Goal: Register for event/course

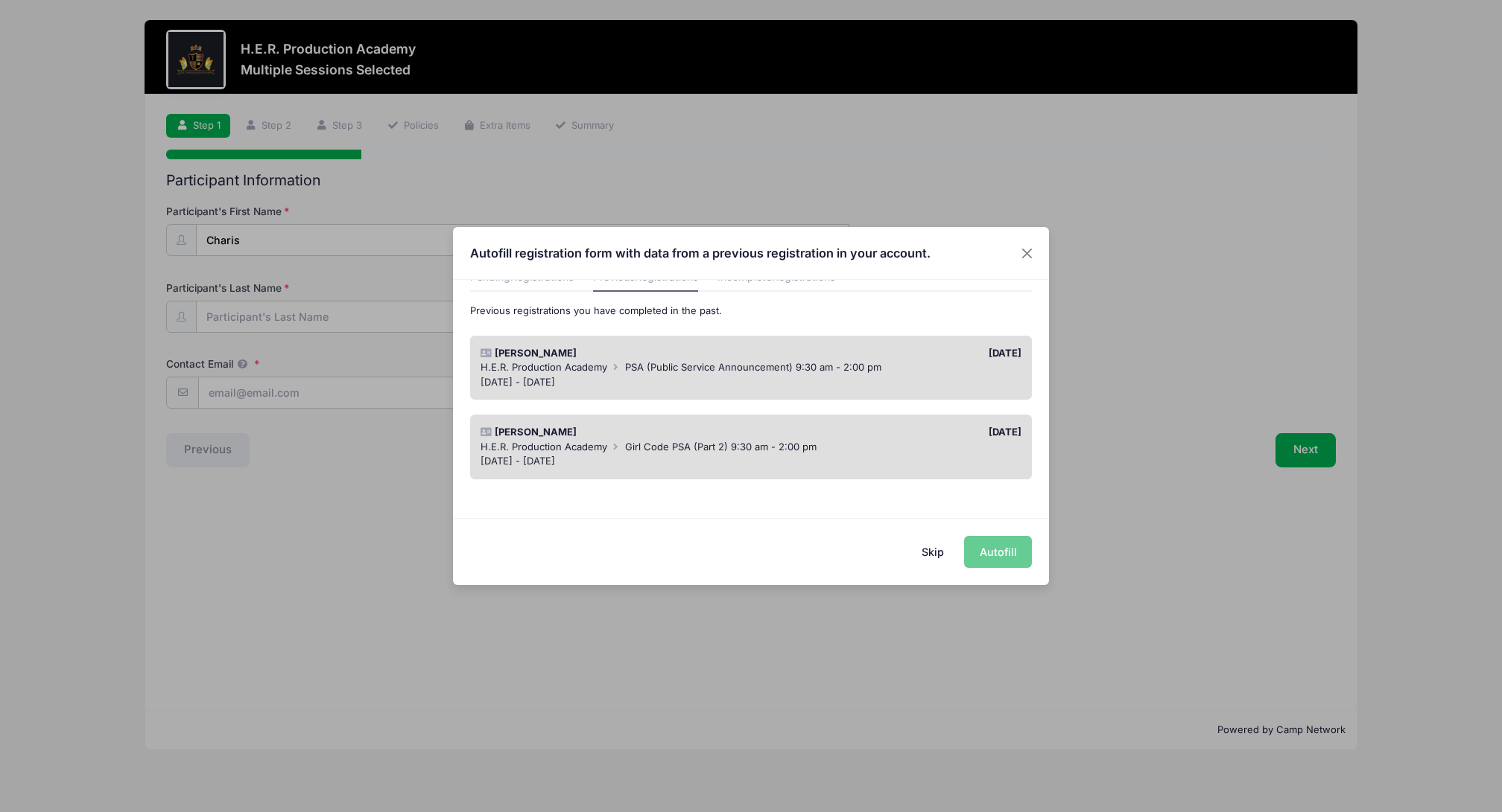
click at [1017, 550] on div "Skip Autofill" at bounding box center [751, 551] width 596 height 66
click at [711, 374] on div "H.E.R. Production Academy PSA (Public Service Announcement) 9:30 am - 2:00 pm" at bounding box center [751, 367] width 542 height 15
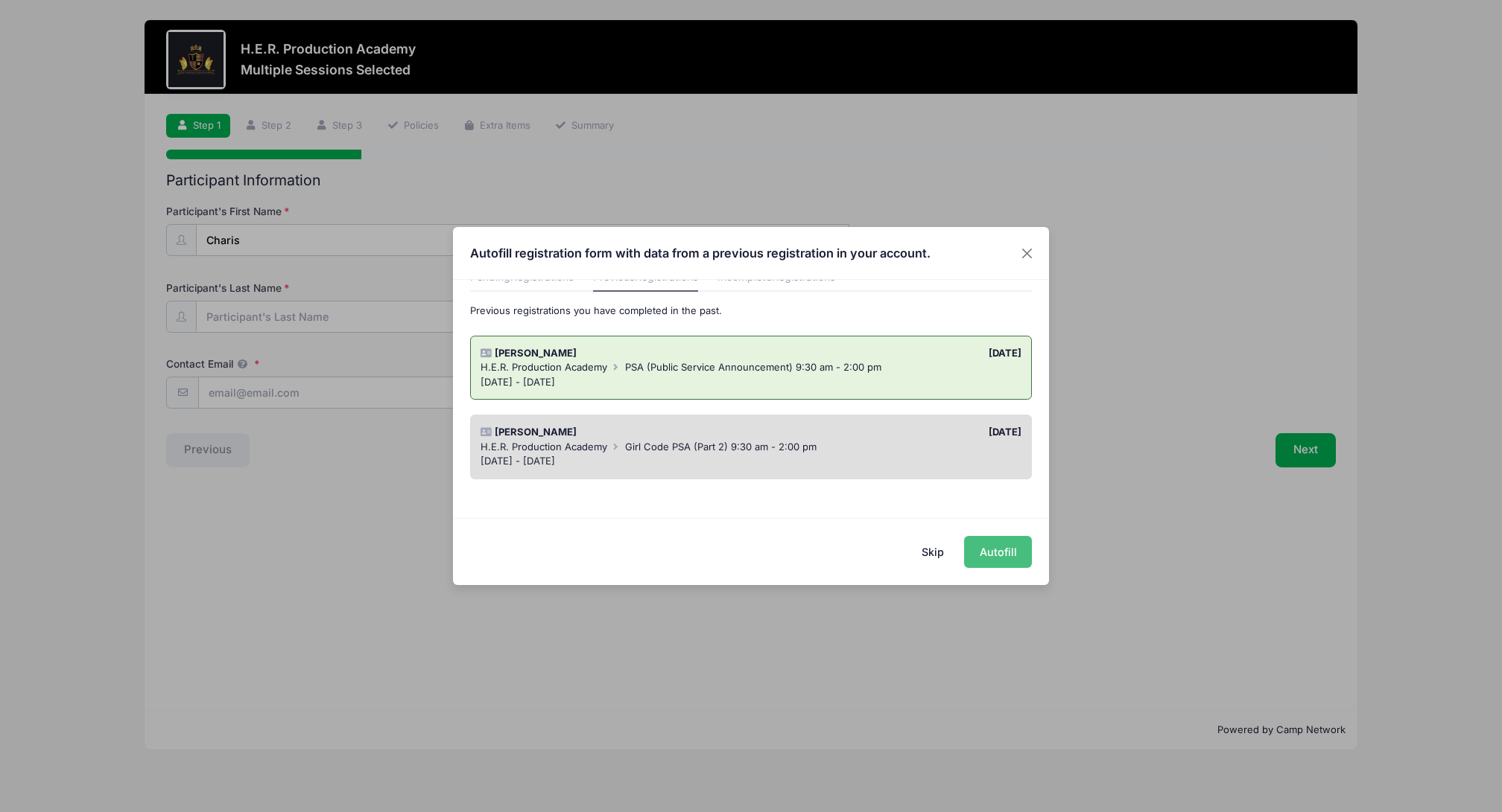
click at [989, 554] on button "Autofill" at bounding box center [998, 552] width 68 height 32
type input "[EMAIL_ADDRESS][DOMAIN_NAME]"
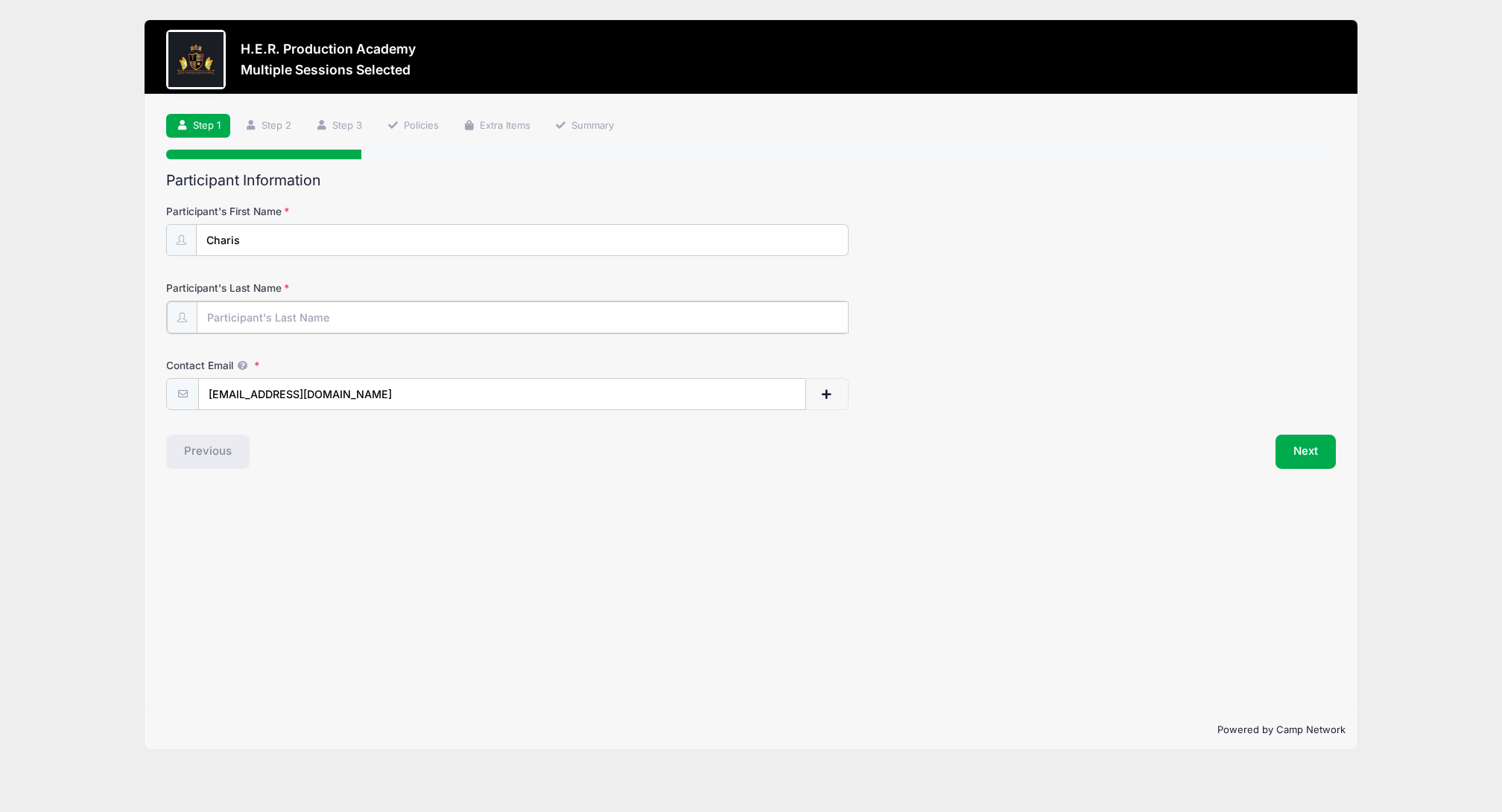
click at [376, 308] on input "Participant's Last Name" at bounding box center [522, 317] width 652 height 32
type input "Bigwarfe"
click at [583, 510] on div "Step 1 /7 Step 1 Step 2 Step 3 Policies Extra Items Summary Participant Informa…" at bounding box center [751, 402] width 1213 height 615
click at [1302, 445] on button "Next" at bounding box center [1305, 451] width 60 height 34
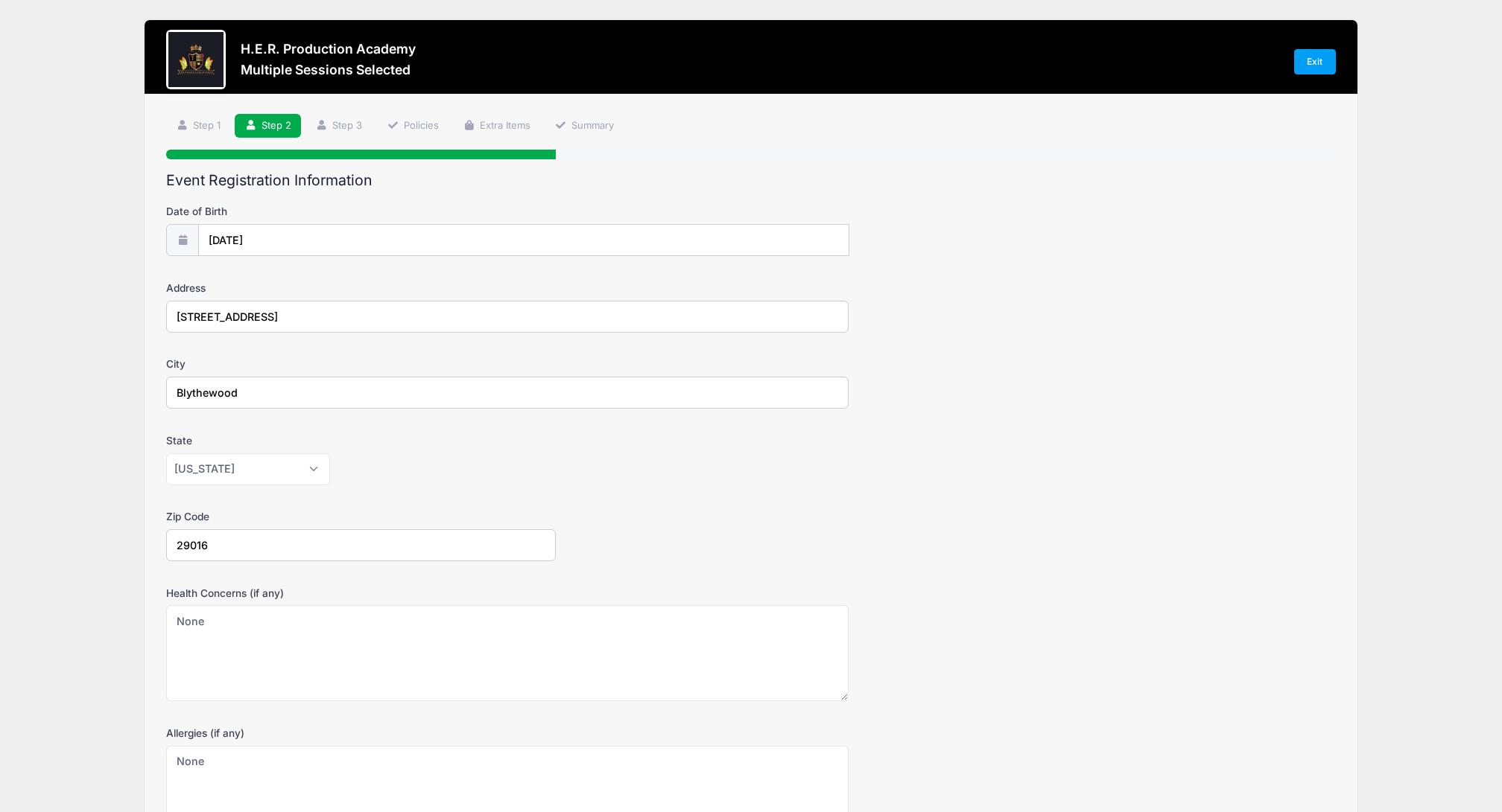
scroll to position [166, 0]
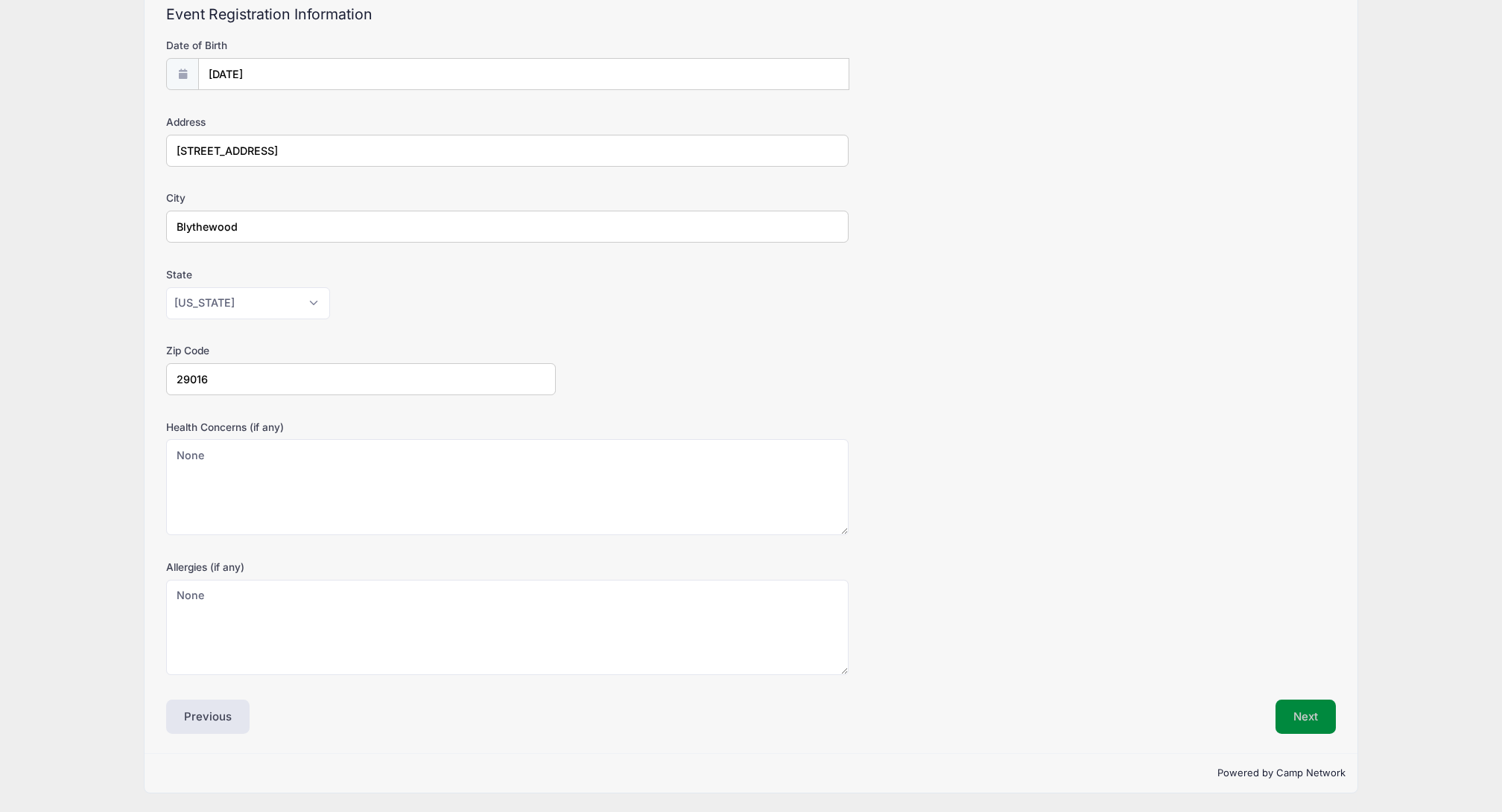
click at [1320, 723] on button "Next" at bounding box center [1305, 717] width 60 height 34
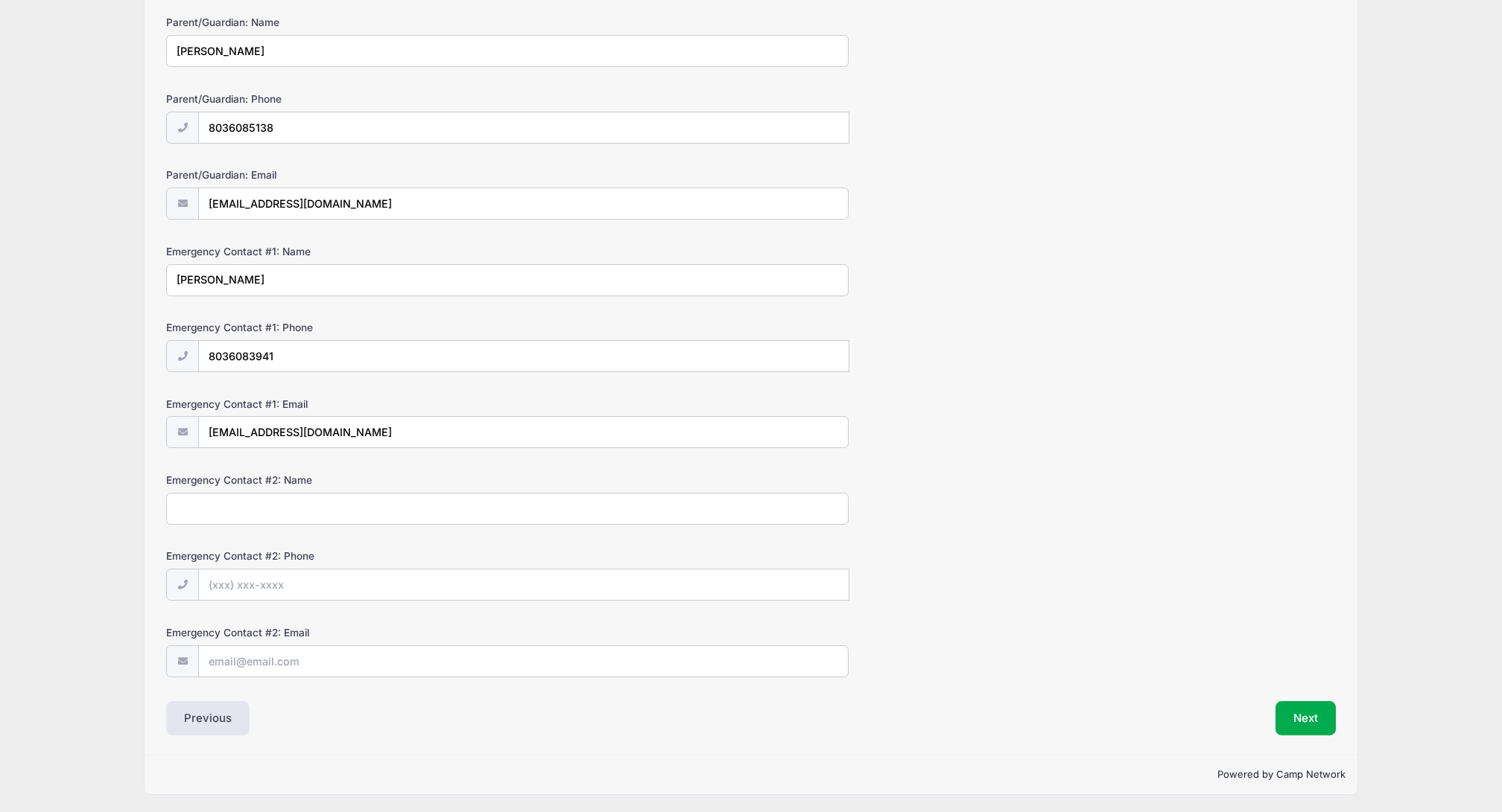
scroll to position [191, 0]
drag, startPoint x: 1304, startPoint y: 711, endPoint x: 1234, endPoint y: 661, distance: 86.0
click at [1304, 711] on button "Next" at bounding box center [1305, 717] width 60 height 34
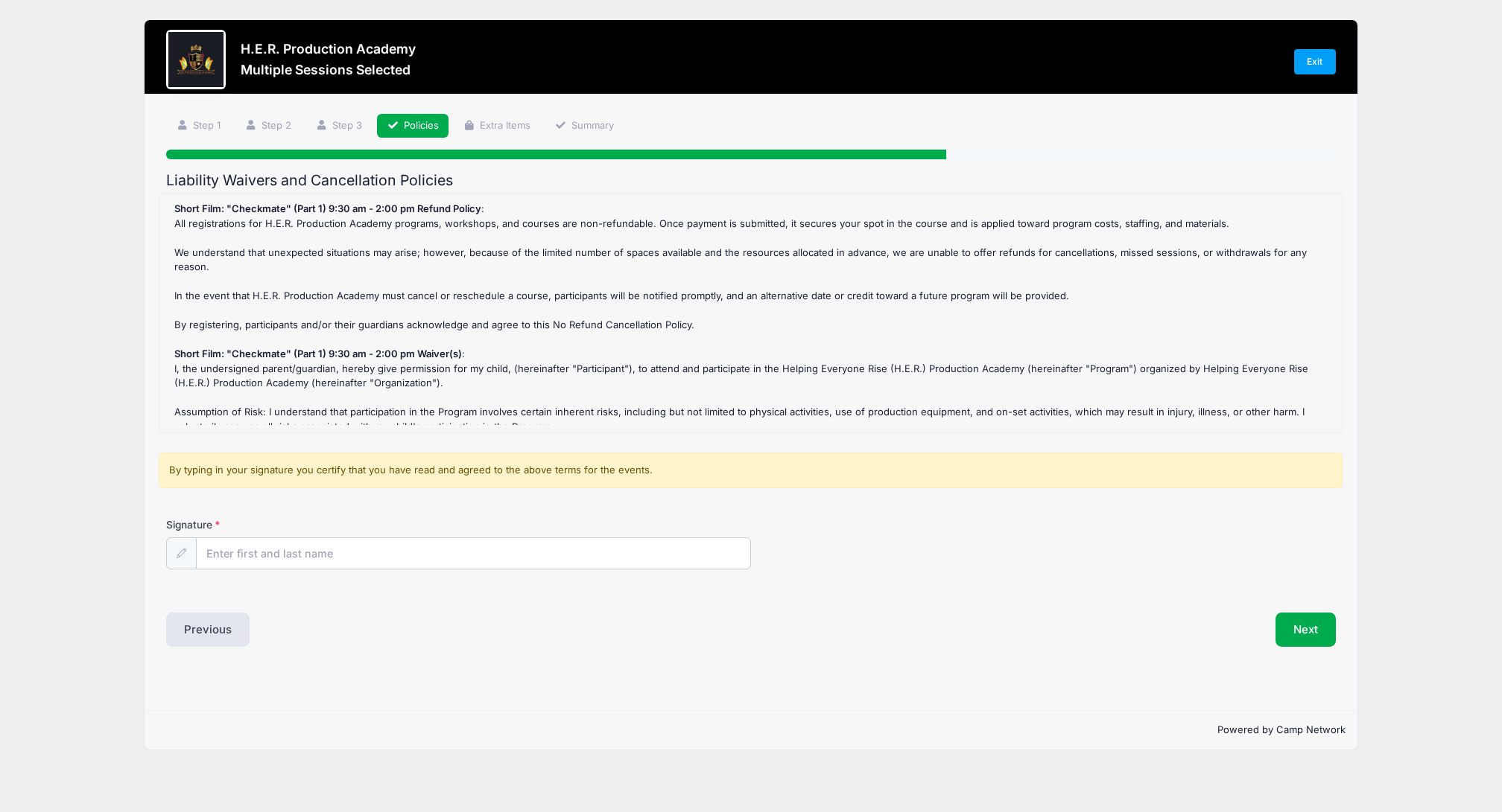
scroll to position [0, 0]
click at [351, 540] on input "Signature" at bounding box center [473, 554] width 554 height 32
type input "Alexa Bigwarfe"
click at [1303, 618] on button "Next" at bounding box center [1305, 630] width 60 height 34
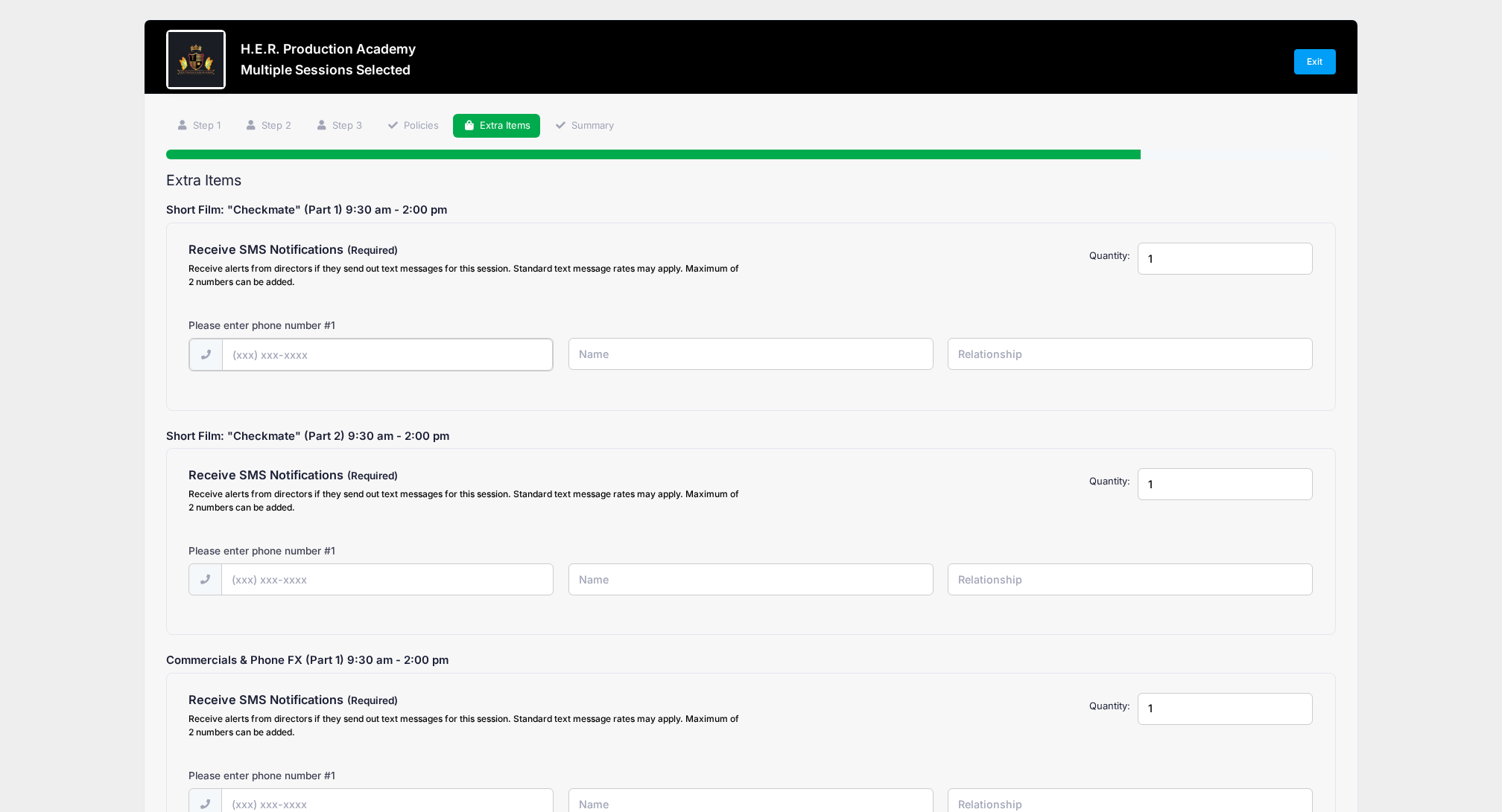
click at [253, 348] on input "text" at bounding box center [388, 354] width 331 height 32
type input "(803) 608-5138"
type input "Alexa"
type input "mother"
click at [248, 579] on input "text" at bounding box center [388, 579] width 331 height 32
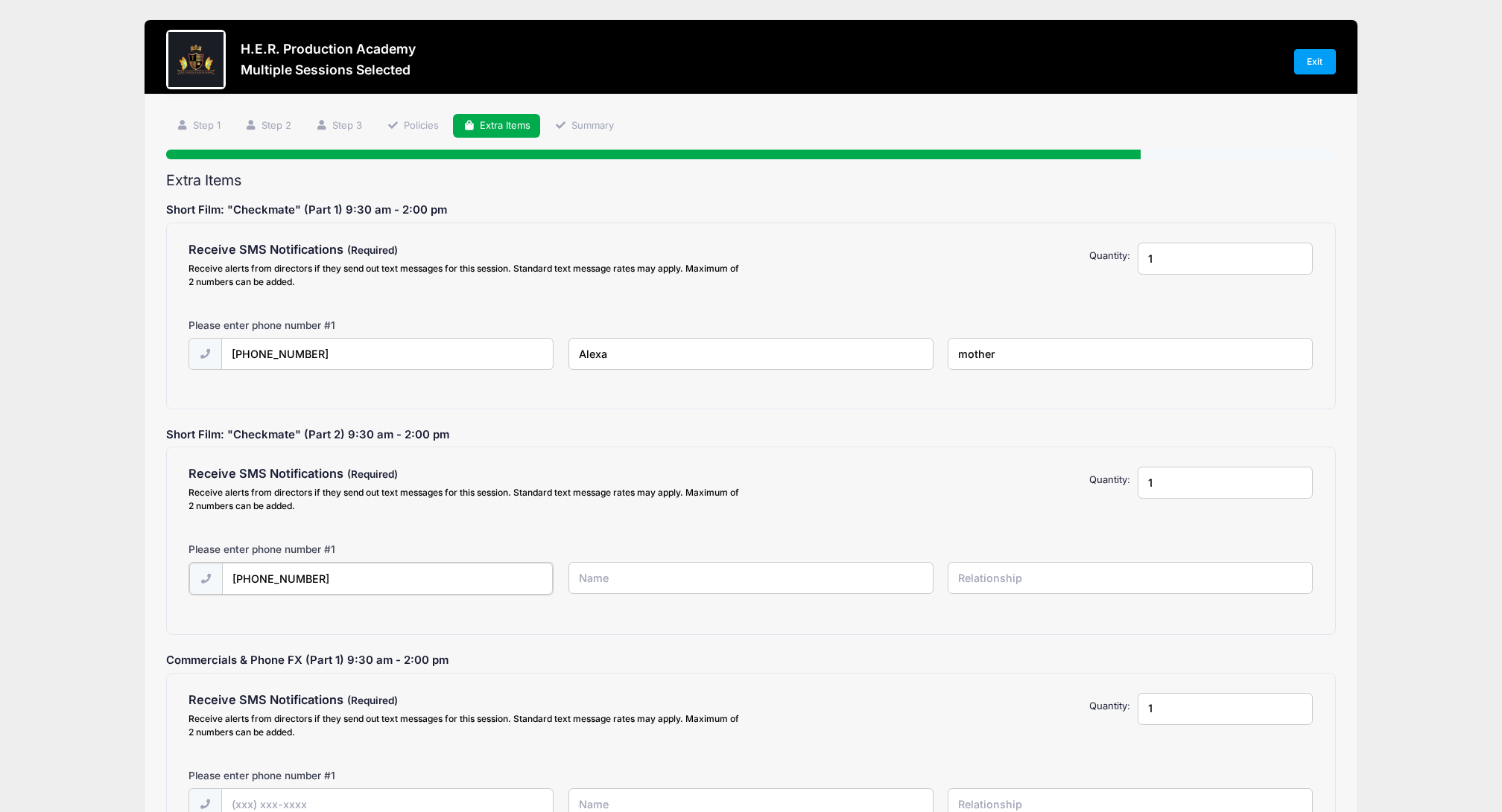
type input "(803) 608-5138"
type input "Alexa Bigwarfe"
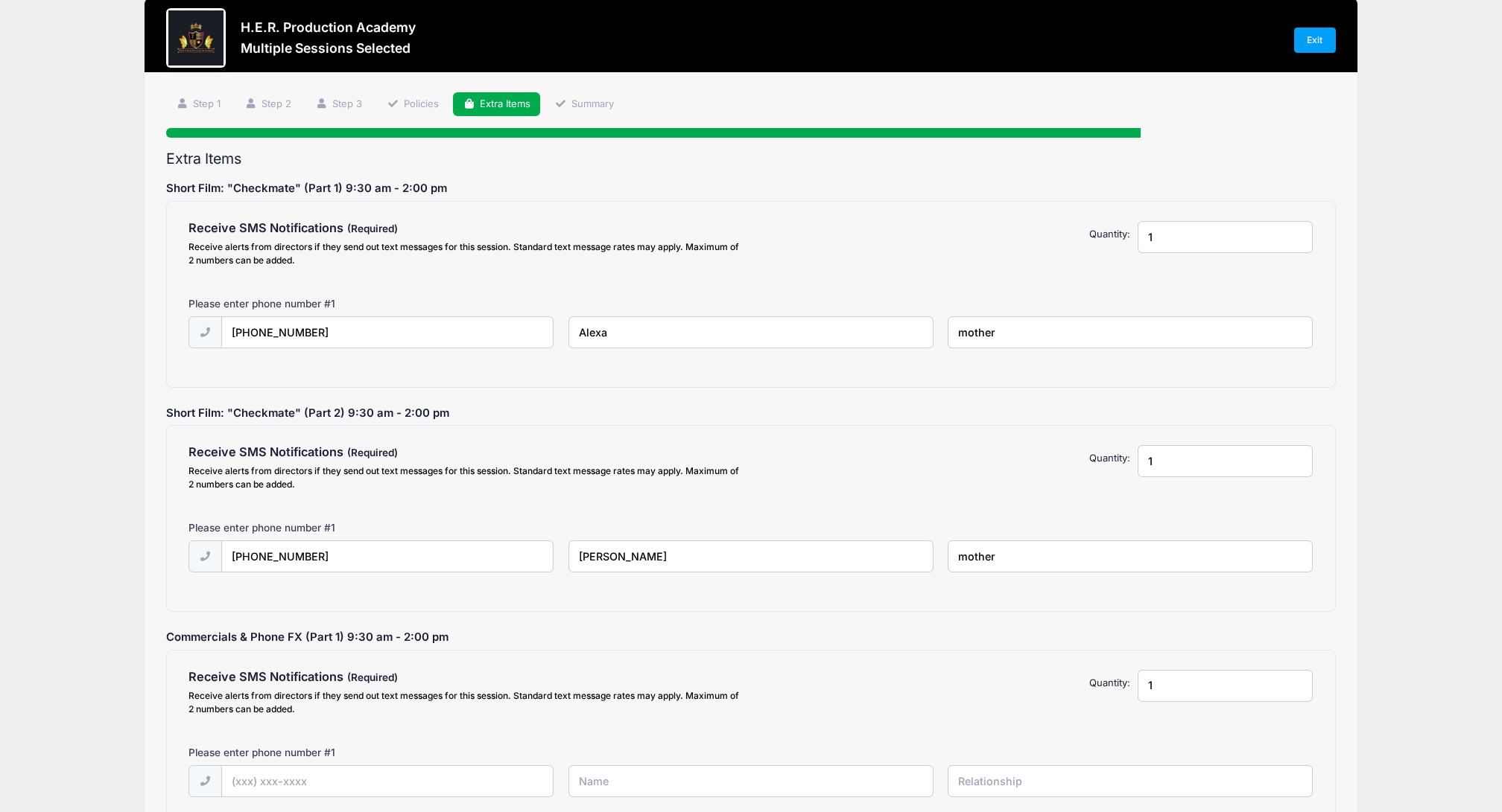
type input "mother"
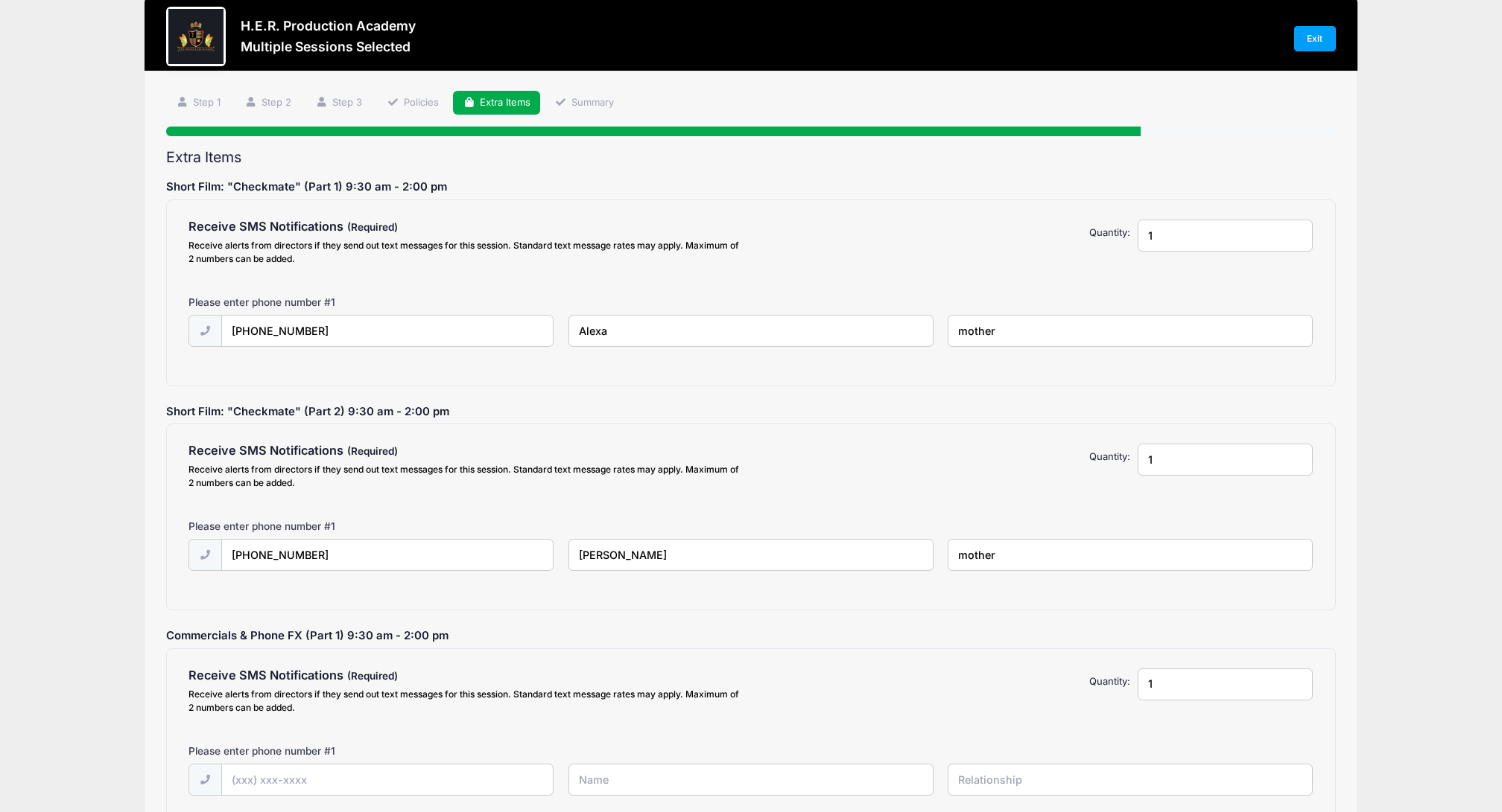
click at [651, 340] on input "Alexa" at bounding box center [751, 330] width 365 height 32
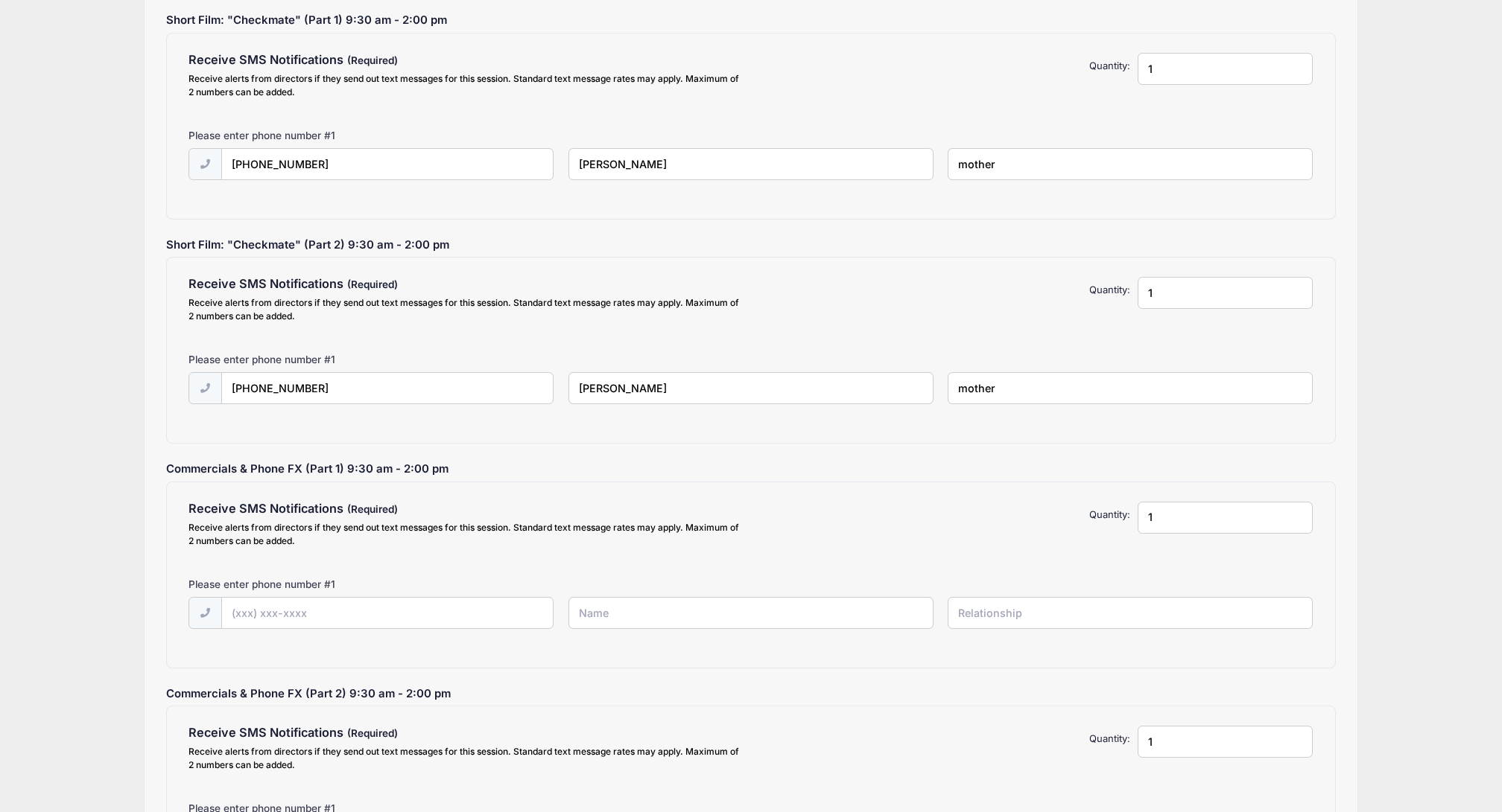
scroll to position [198, 0]
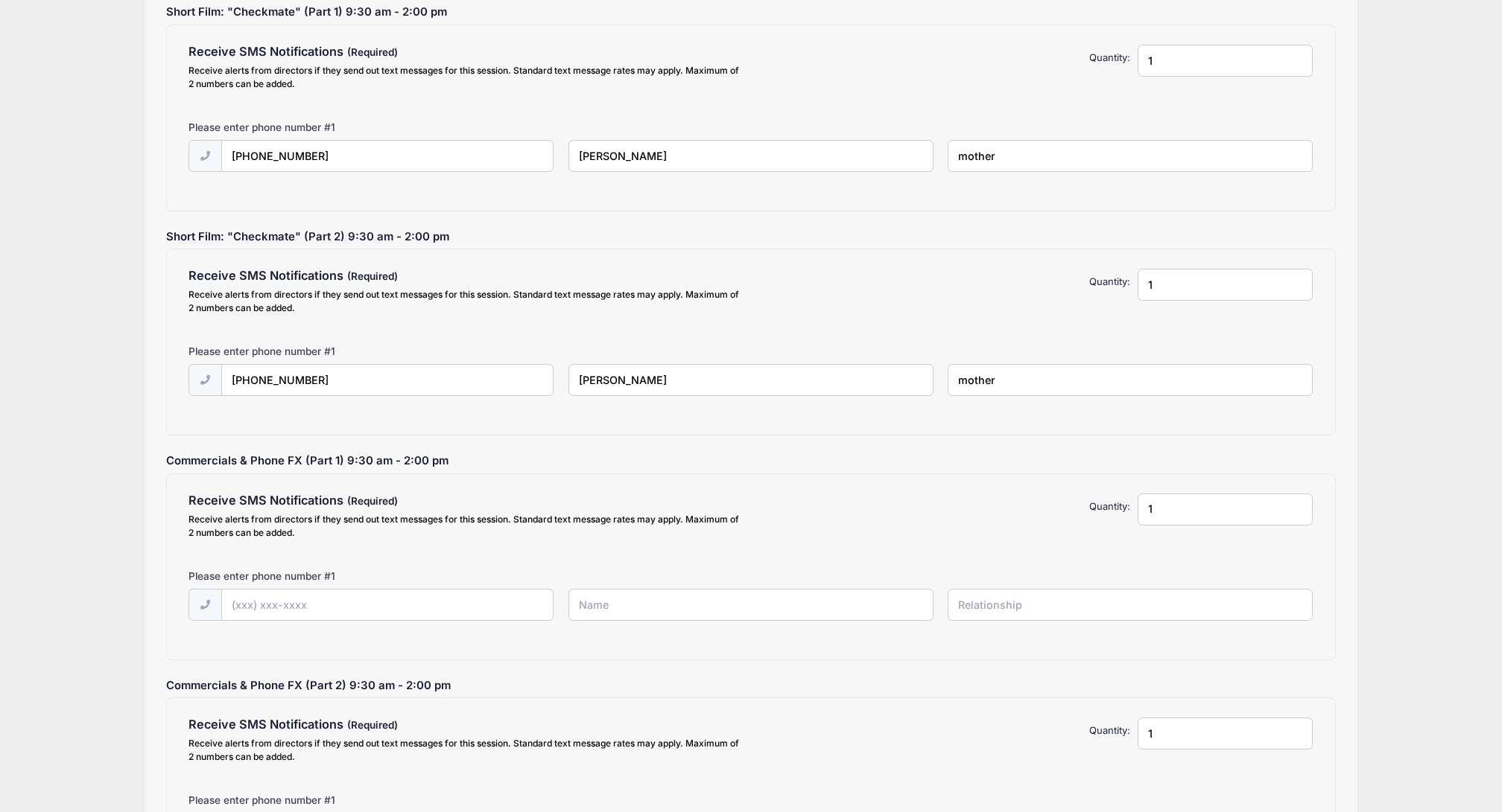
type input "Alexa Bigwarfe"
drag, startPoint x: 342, startPoint y: 384, endPoint x: 202, endPoint y: 379, distance: 140.1
click at [202, 379] on div "(803) 608-5138" at bounding box center [370, 380] width 365 height 33
click at [242, 608] on input "text" at bounding box center [388, 605] width 331 height 32
paste input "(803) 608-5138"
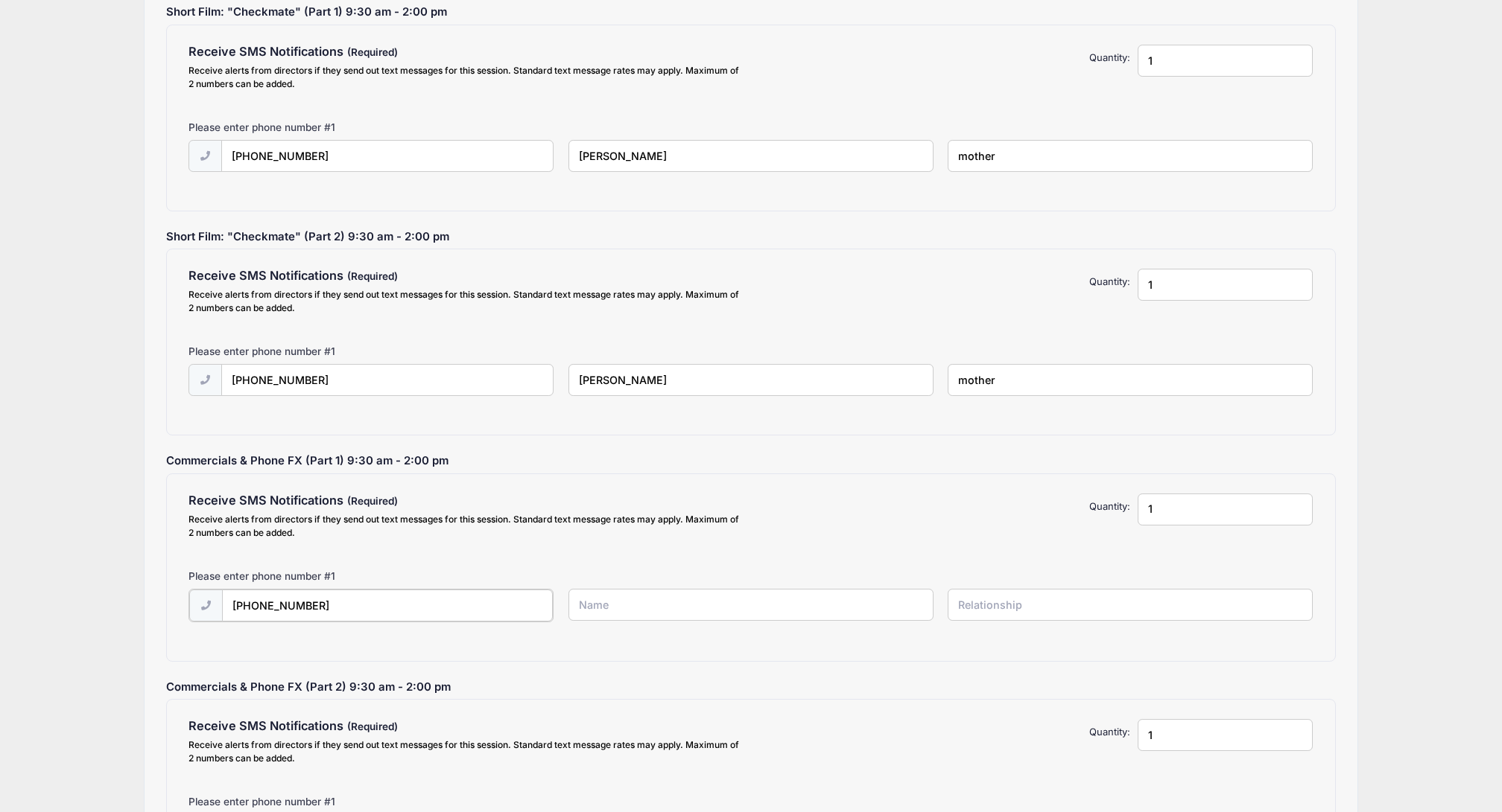
type input "(803) 608-5138"
drag, startPoint x: 651, startPoint y: 380, endPoint x: 508, endPoint y: 379, distance: 143.0
click at [508, 379] on div "(803) 608-5138 Alexa Bigwarfe mother" at bounding box center [751, 390] width 1139 height 52
drag, startPoint x: 348, startPoint y: 379, endPoint x: 188, endPoint y: 371, distance: 160.2
click at [188, 371] on div "(803) 608-5138" at bounding box center [372, 380] width 380 height 33
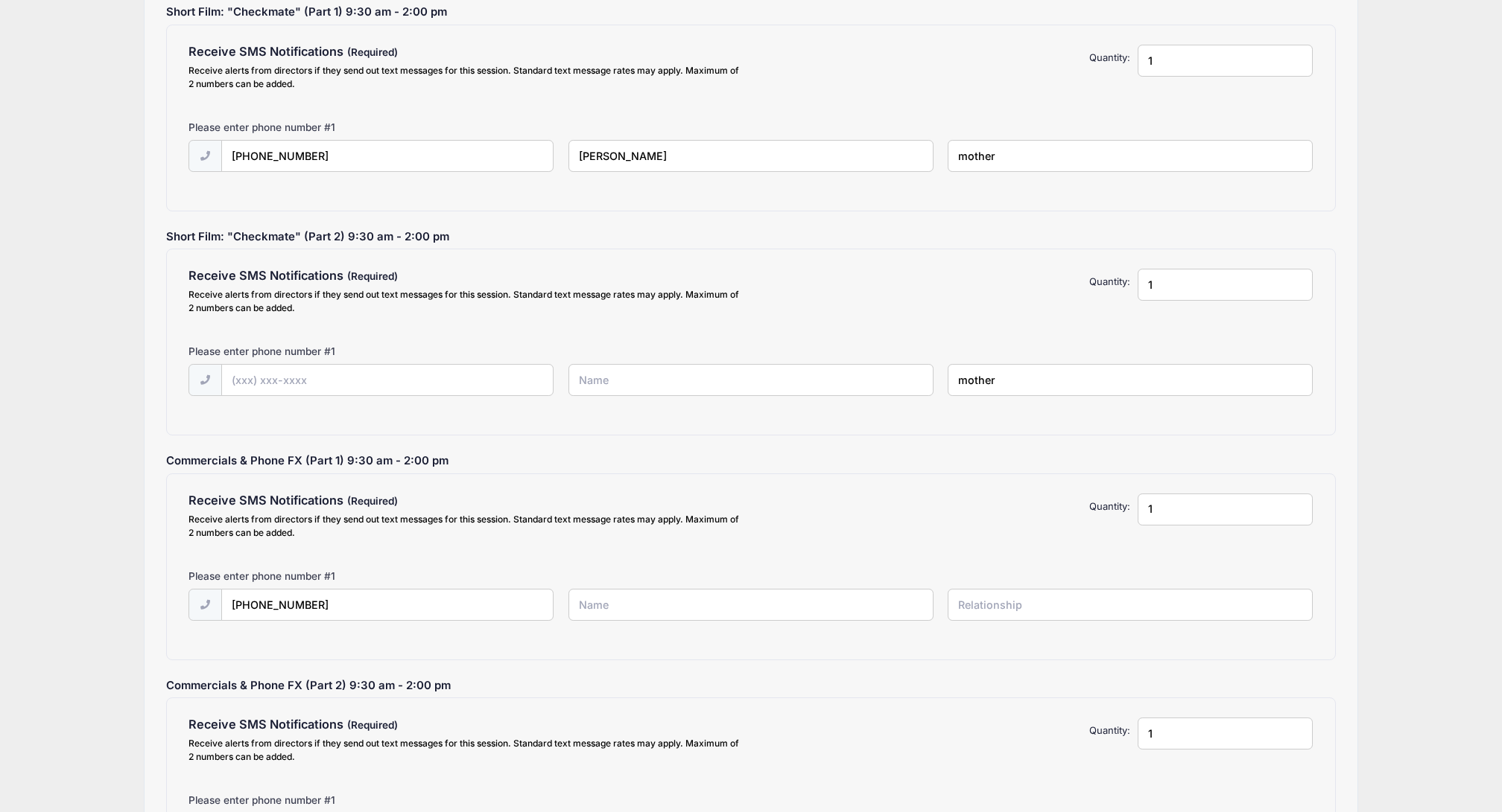
drag, startPoint x: 1029, startPoint y: 385, endPoint x: 898, endPoint y: 380, distance: 131.1
click at [898, 380] on div "mother" at bounding box center [751, 390] width 1139 height 52
click at [804, 603] on input "text" at bounding box center [751, 604] width 365 height 32
type input "Alexa Bigwarfe"
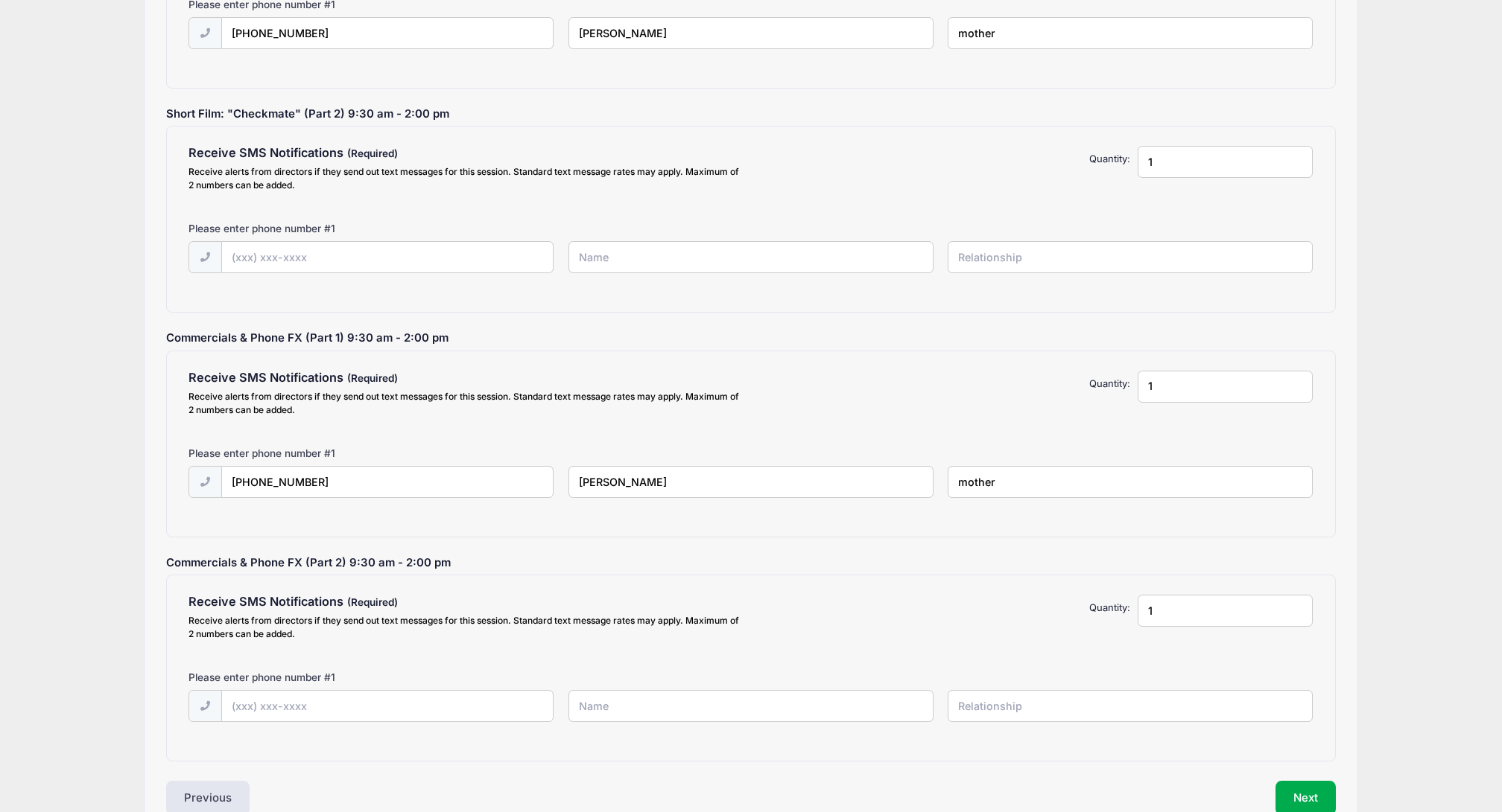
scroll to position [402, 0]
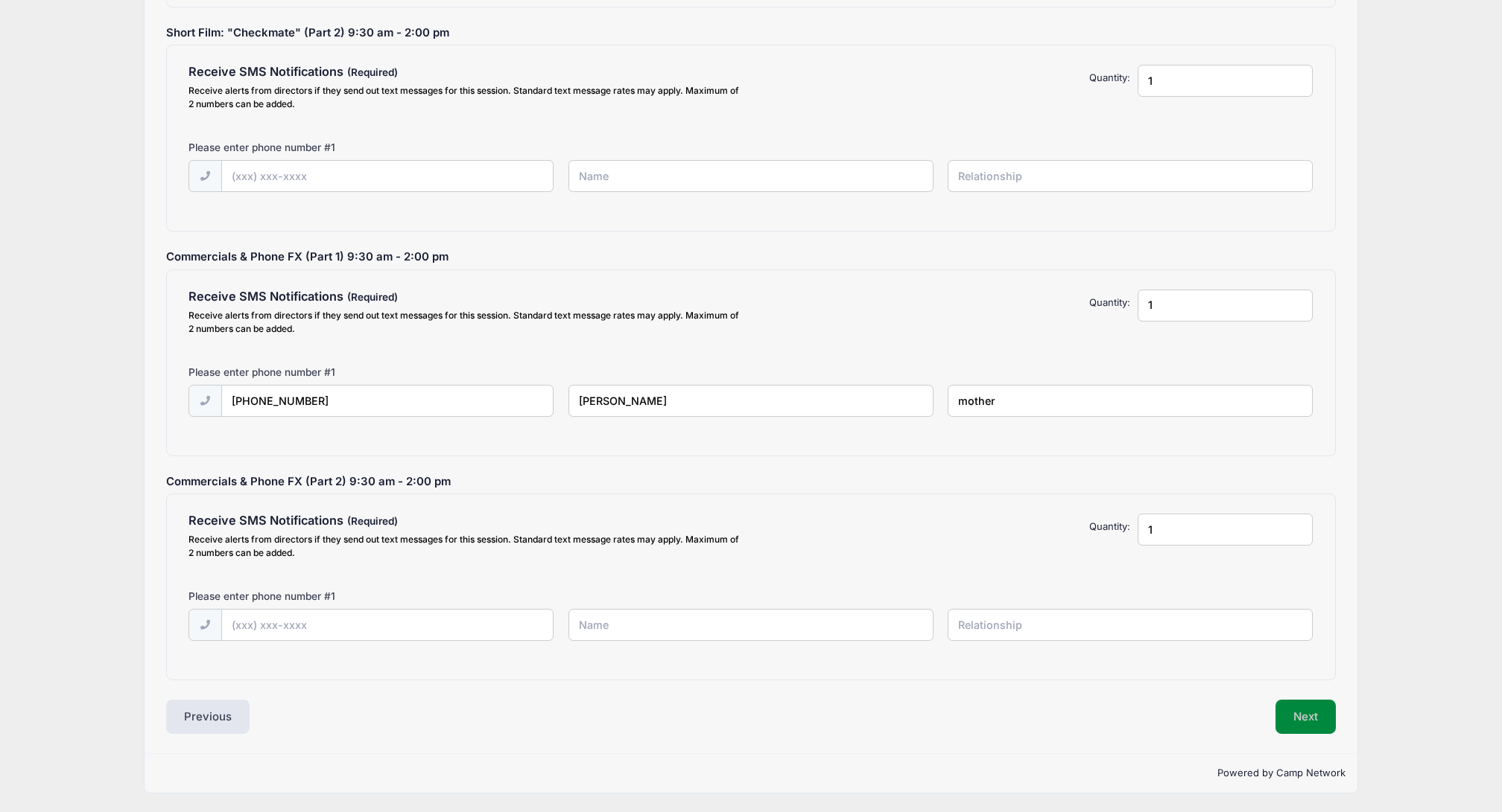
type input "mother"
click at [1287, 709] on button "Next" at bounding box center [1305, 717] width 60 height 34
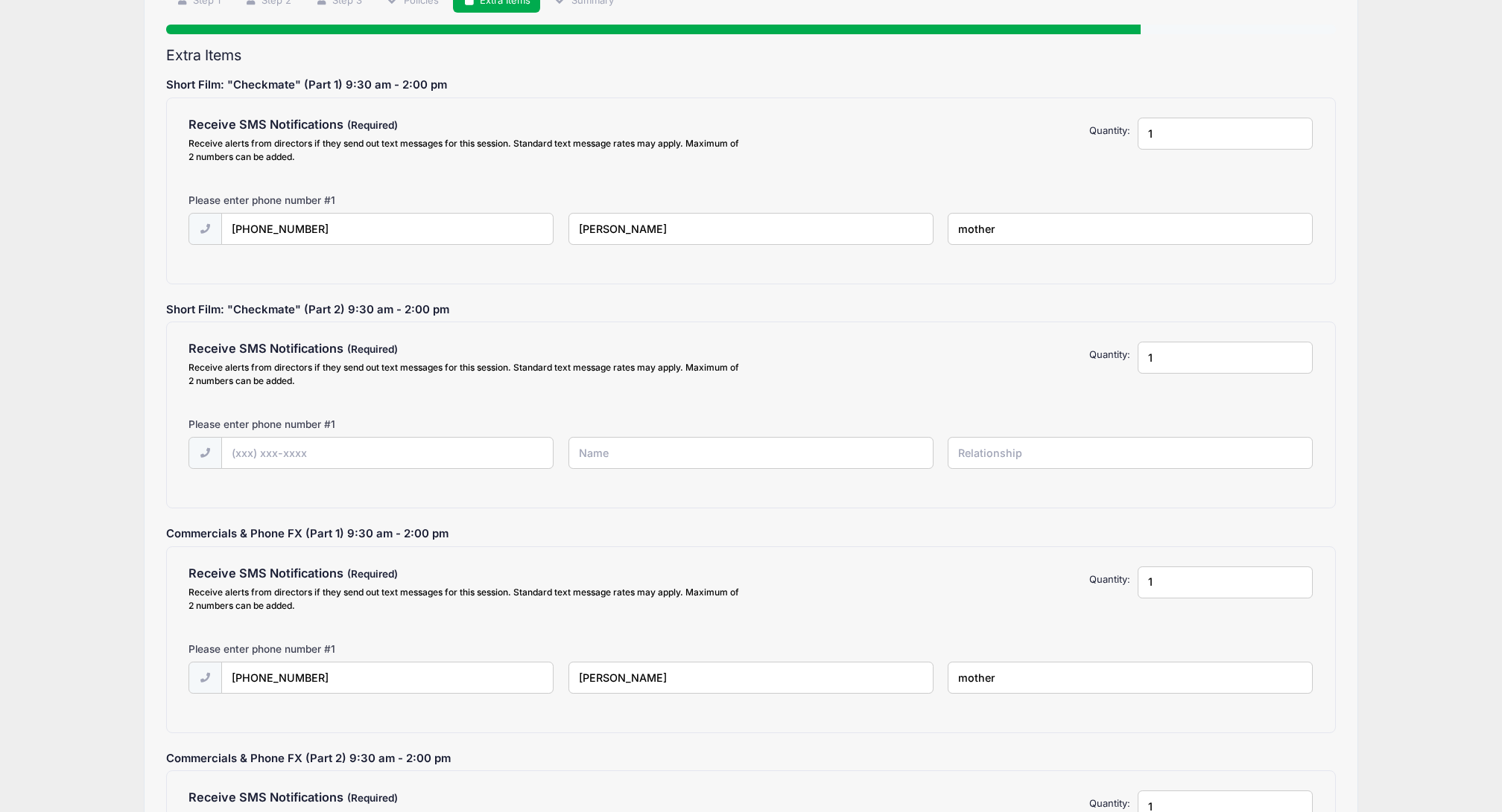
scroll to position [122, 0]
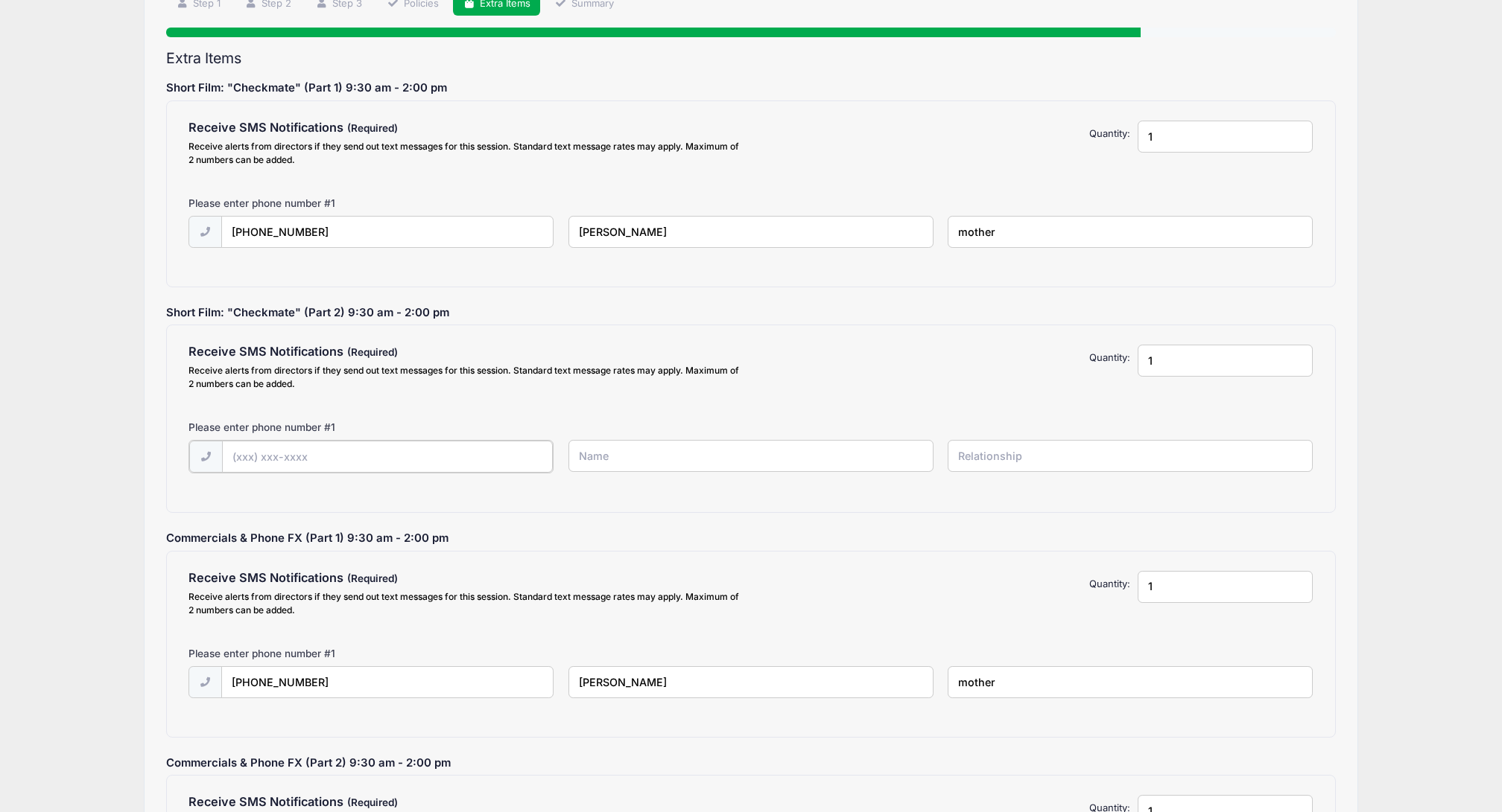
click at [391, 451] on input "text" at bounding box center [388, 457] width 331 height 32
type input "(803) 608-5138"
type input "Alexa Bigwarfe"
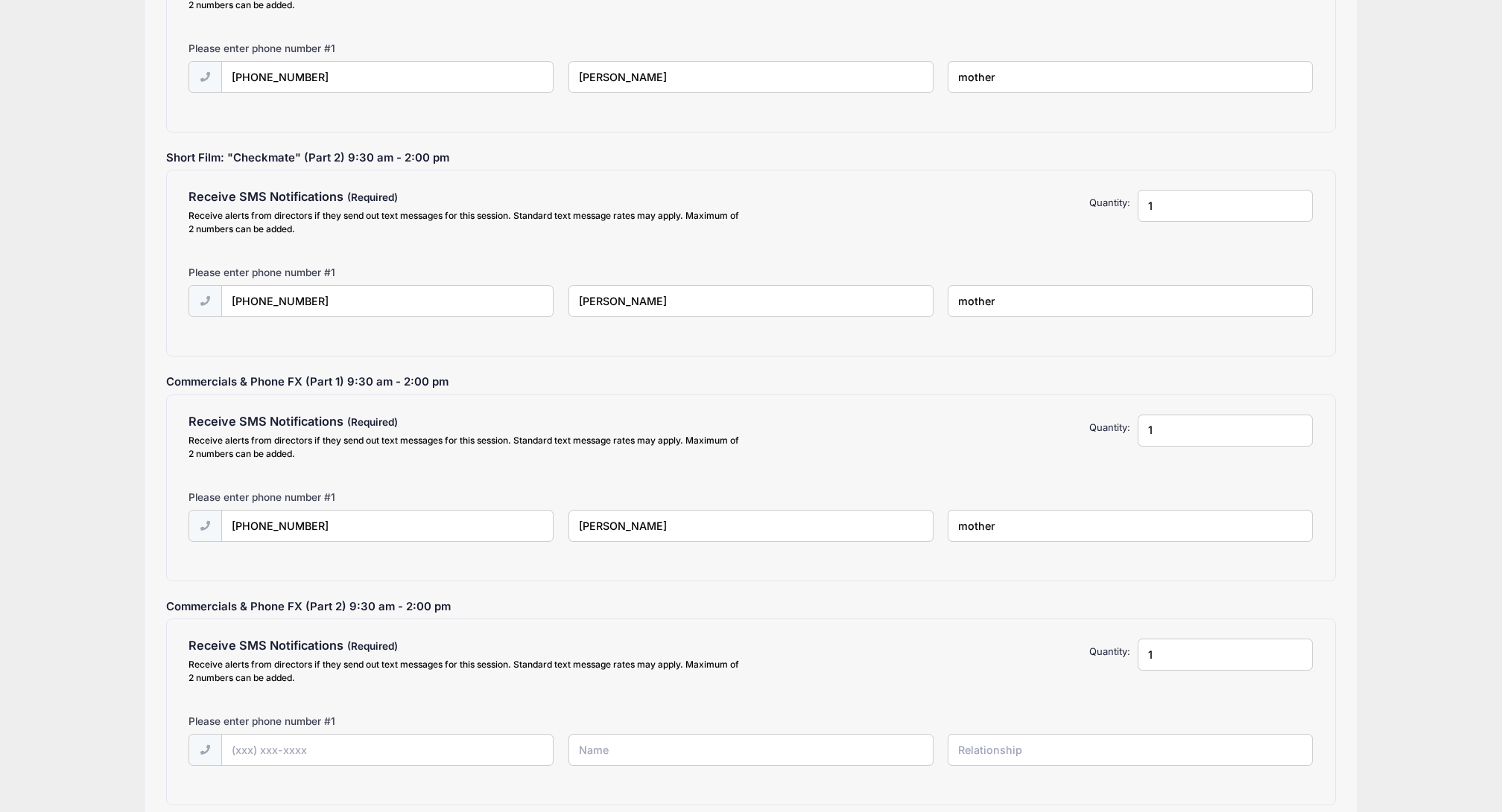
scroll to position [312, 0]
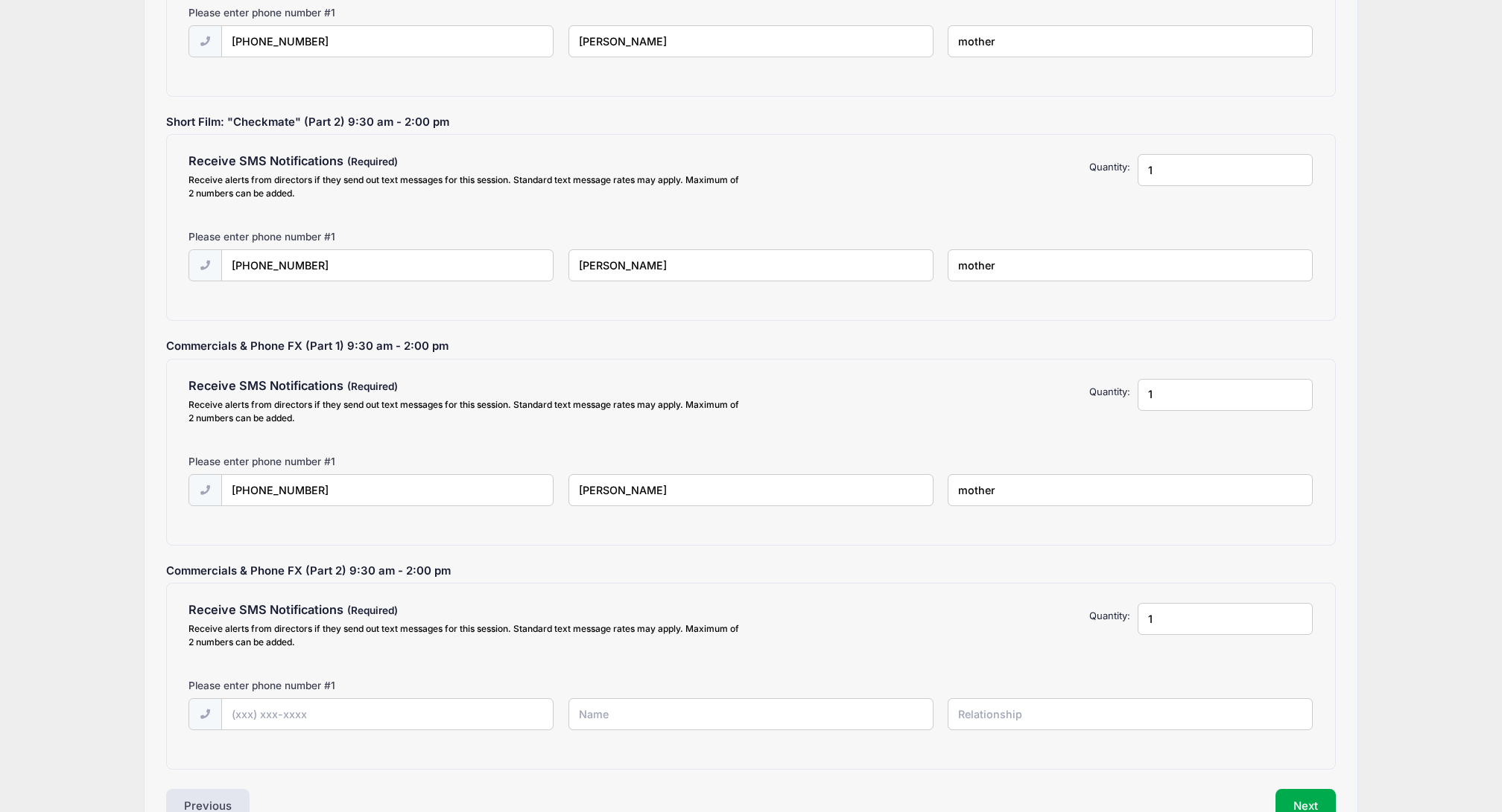
type input "mother"
click at [291, 712] on input "text" at bounding box center [388, 715] width 331 height 32
type input "(803) 608-5138"
type input "Alexa Bigwarfe"
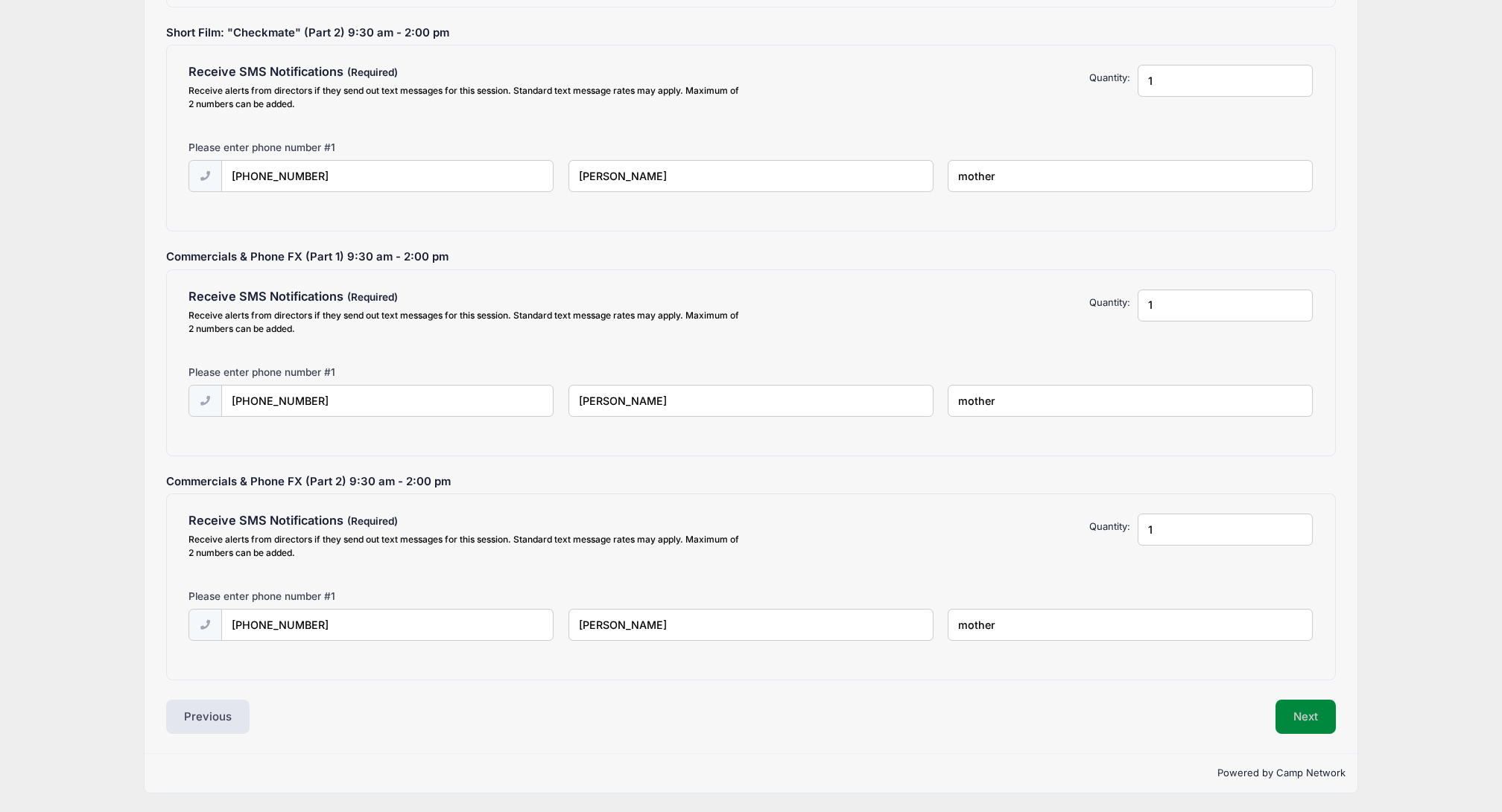
type input "mother"
click at [1302, 713] on button "Next" at bounding box center [1305, 717] width 60 height 34
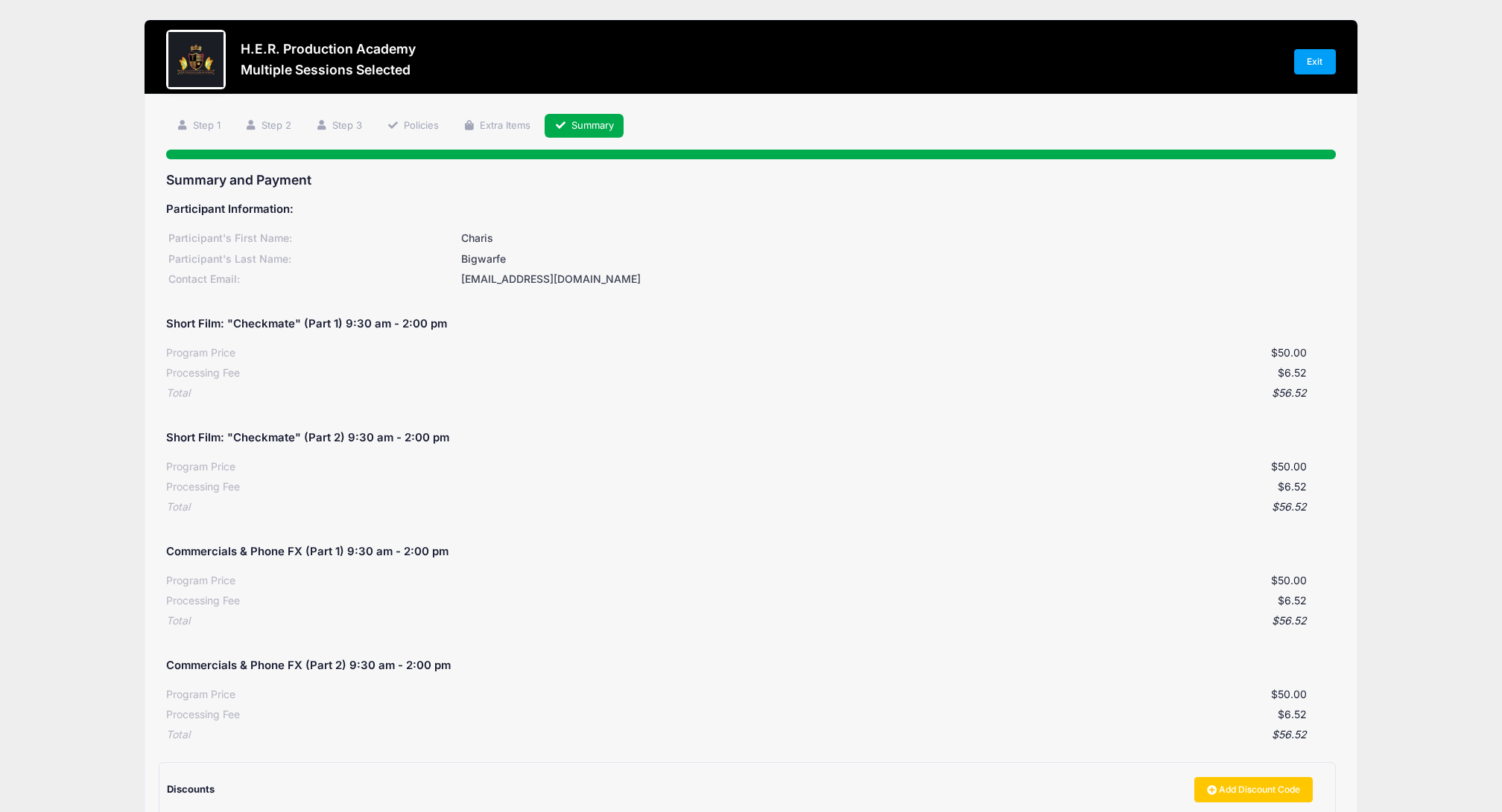
scroll to position [236, 0]
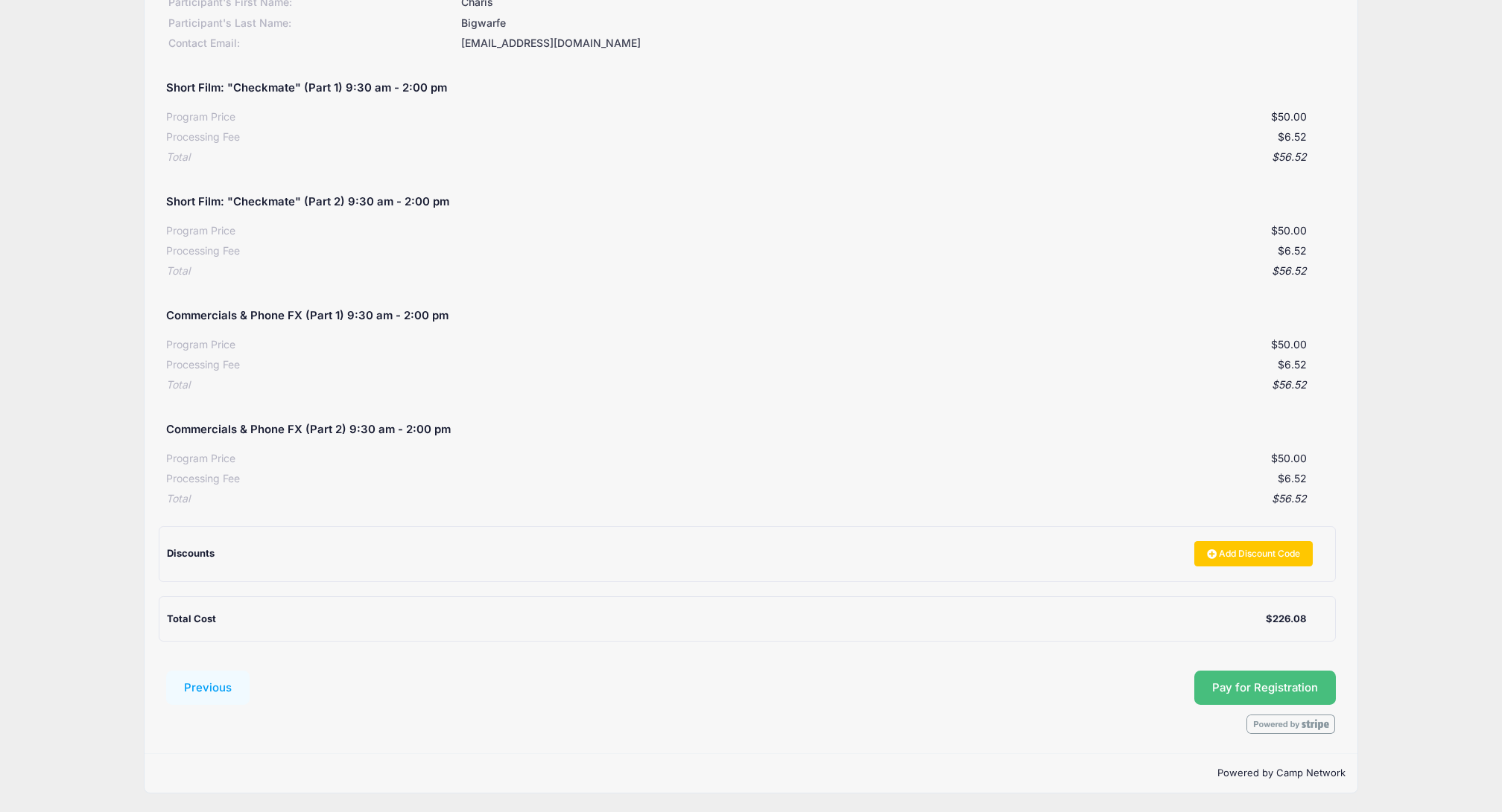
click at [1260, 688] on button "Pay for Registration" at bounding box center [1265, 688] width 142 height 34
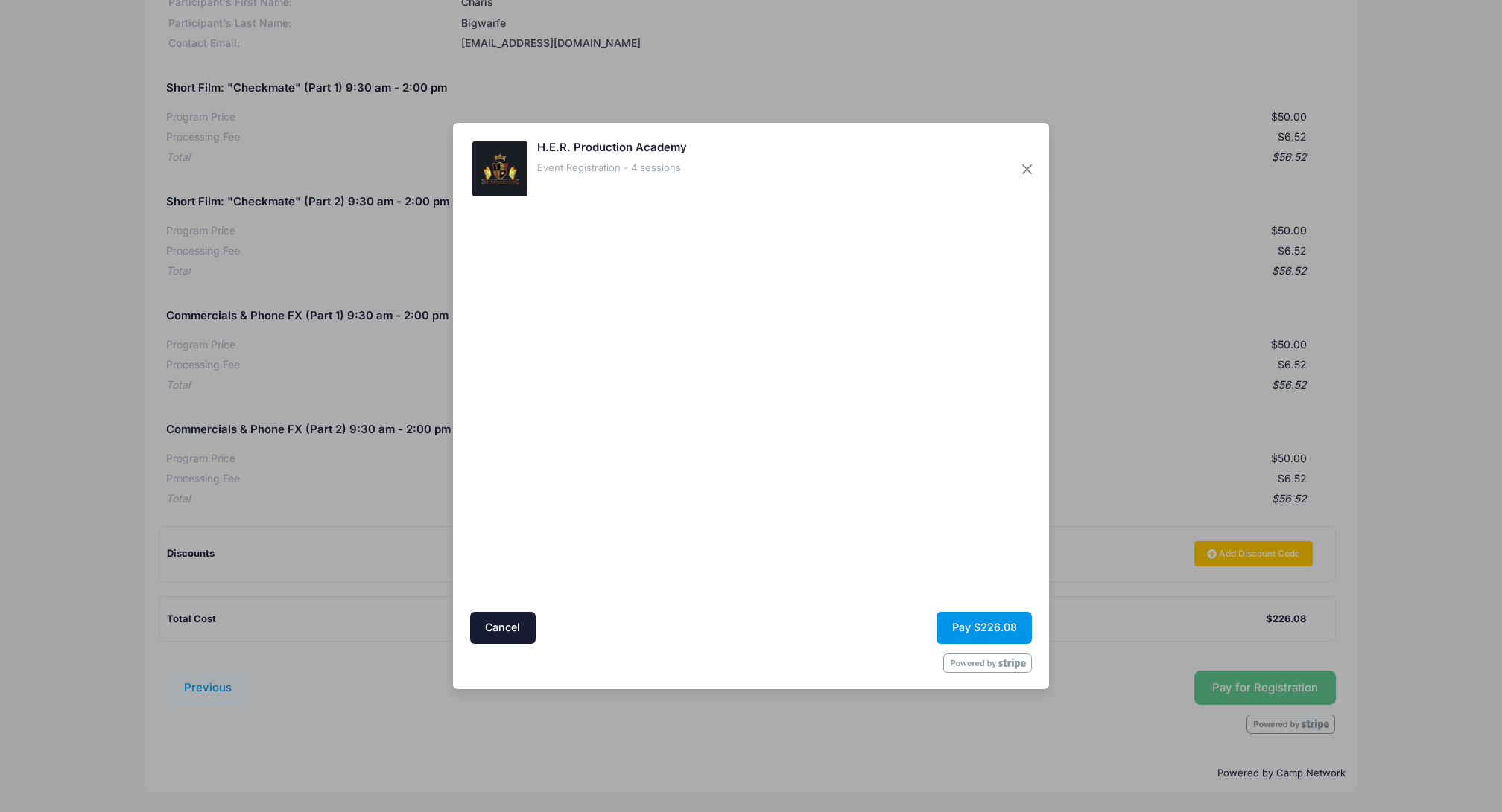
click at [970, 632] on button "Pay $226.08" at bounding box center [984, 627] width 95 height 32
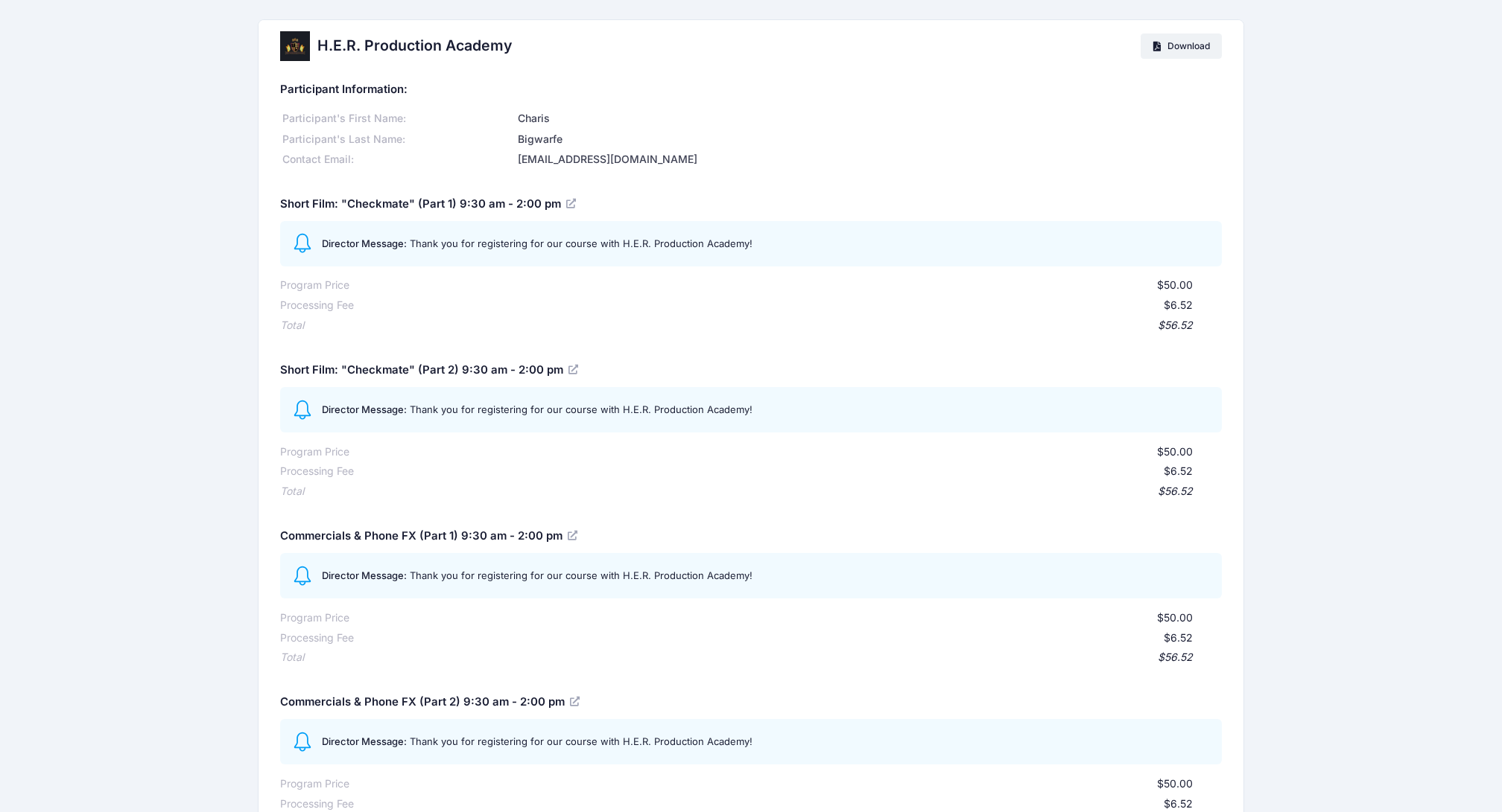
scroll to position [3, 0]
